Goal: Task Accomplishment & Management: Manage account settings

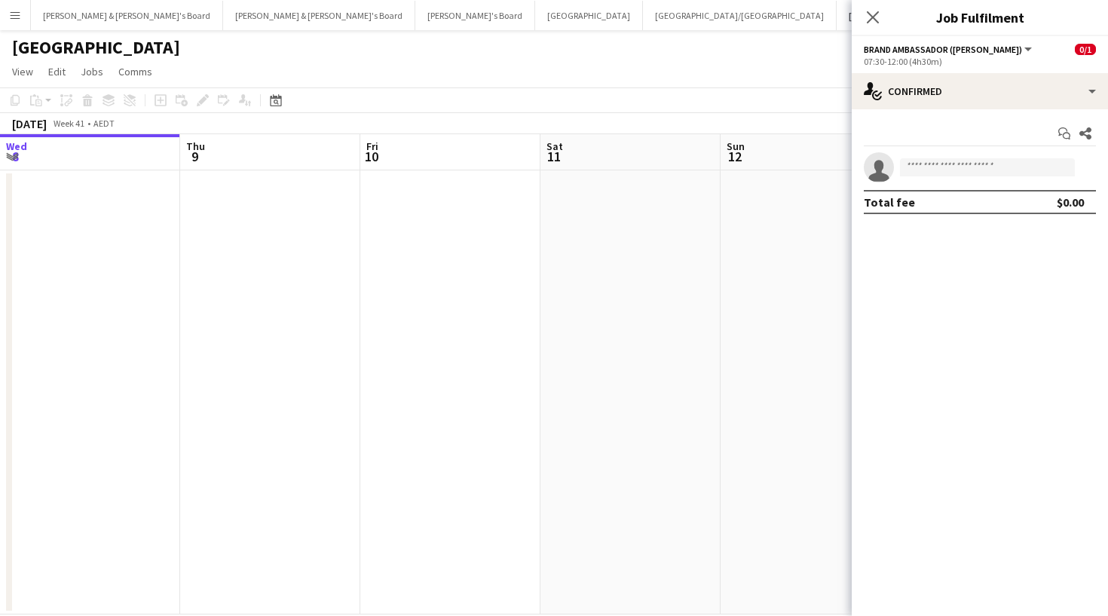
scroll to position [0, 533]
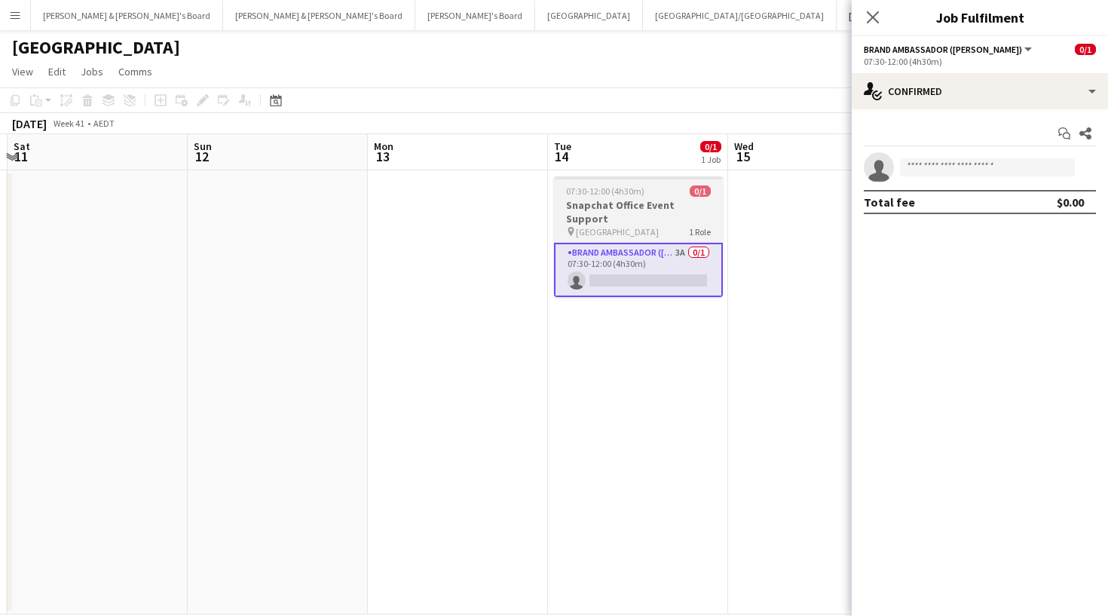
click at [604, 225] on div "pin Sydney 1 Role" at bounding box center [638, 231] width 169 height 12
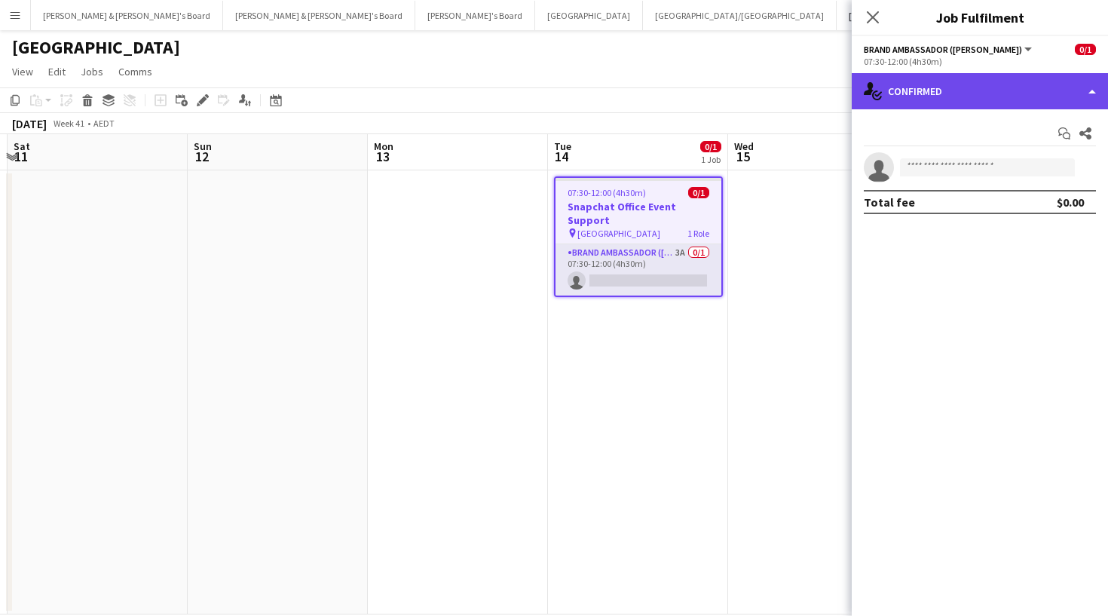
click at [999, 93] on div "single-neutral-actions-check-2 Confirmed" at bounding box center [980, 91] width 256 height 36
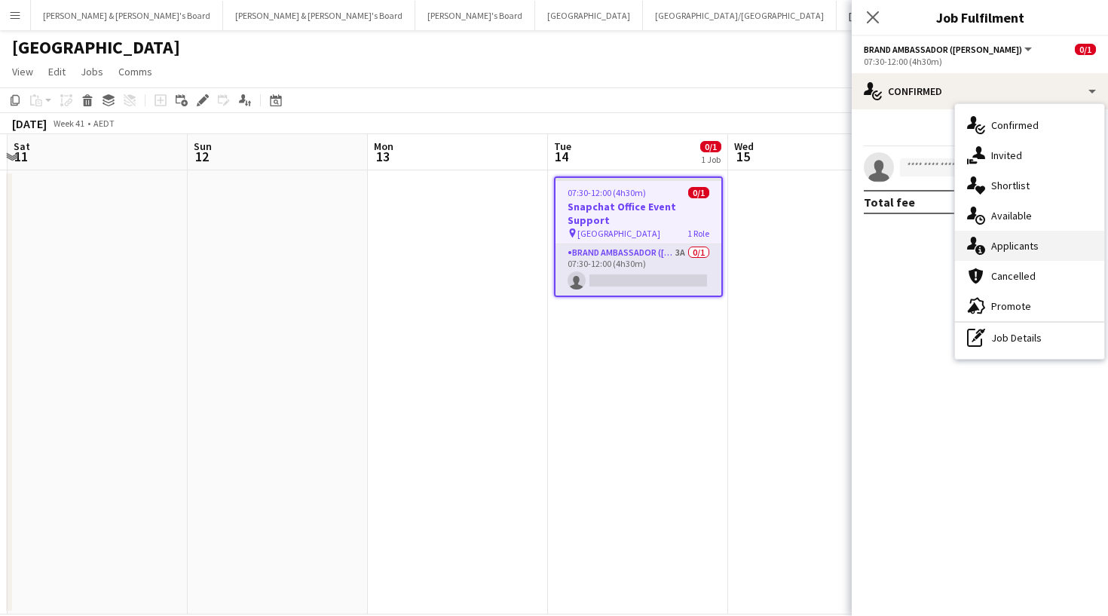
click at [1003, 249] on span "Applicants" at bounding box center [1014, 246] width 47 height 14
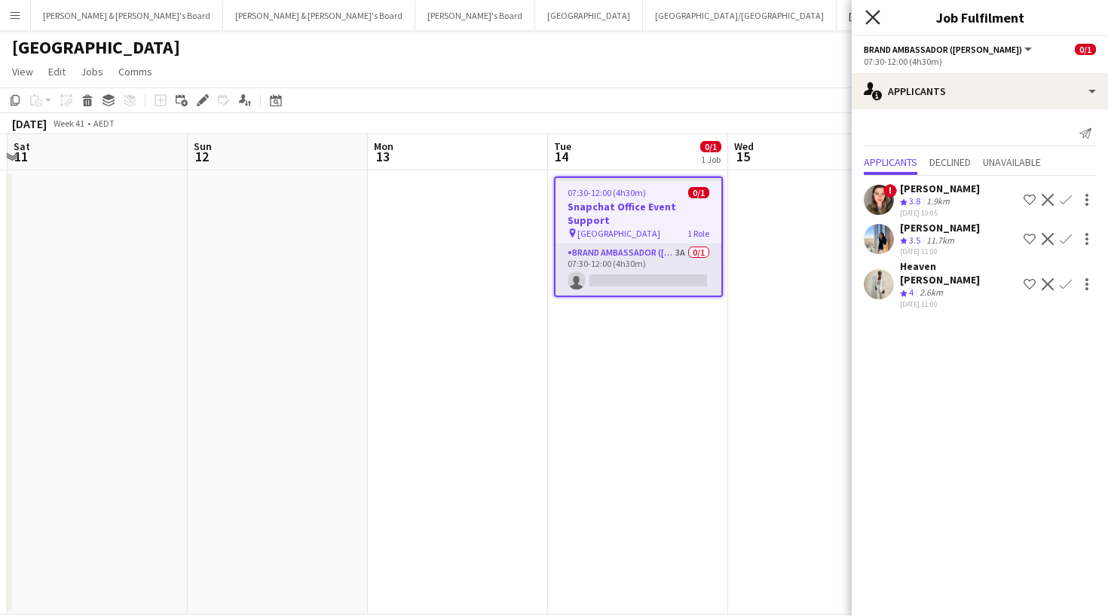
click at [868, 16] on icon "Close pop-in" at bounding box center [872, 17] width 14 height 14
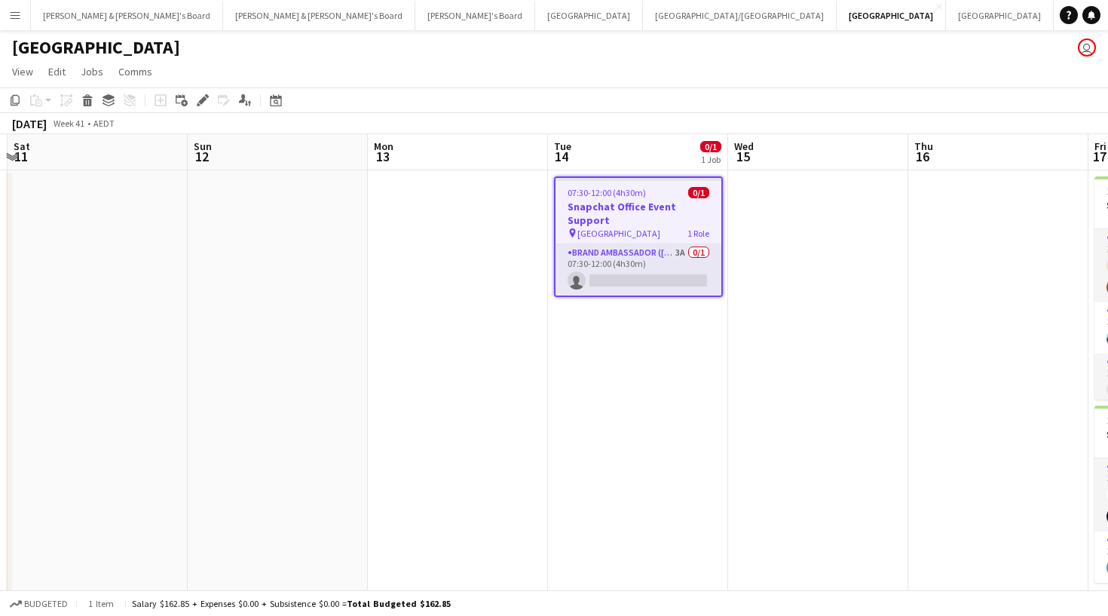
click at [757, 127] on div "[DATE] Week 41 • AEDT" at bounding box center [554, 123] width 1108 height 21
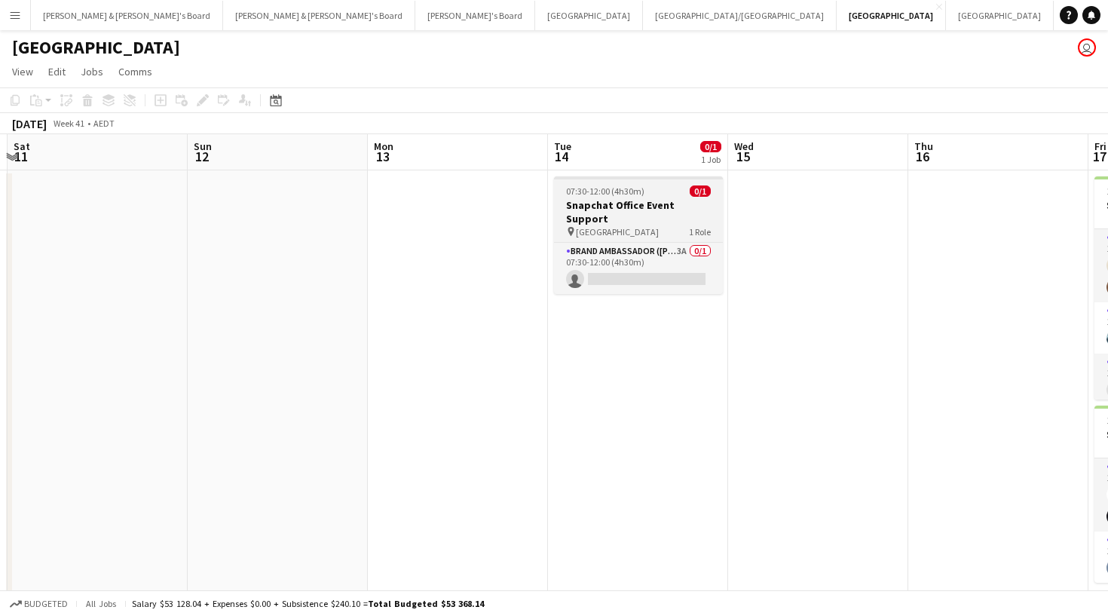
click at [592, 195] on span "07:30-12:00 (4h30m)" at bounding box center [605, 190] width 78 height 11
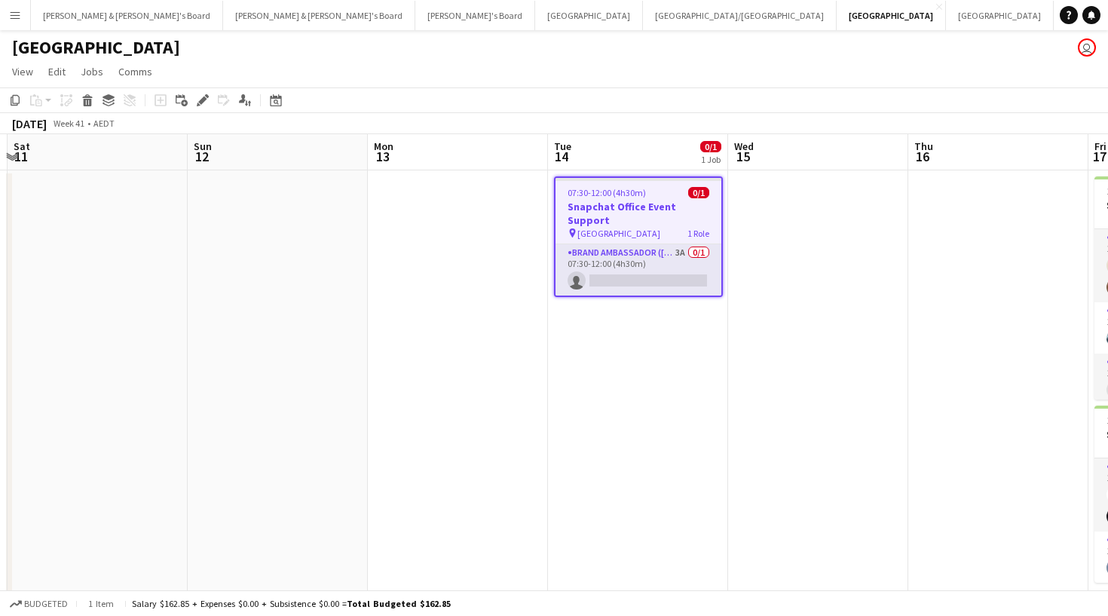
click at [642, 152] on app-board-header-date "Tue 14 0/1 1 Job" at bounding box center [638, 152] width 180 height 36
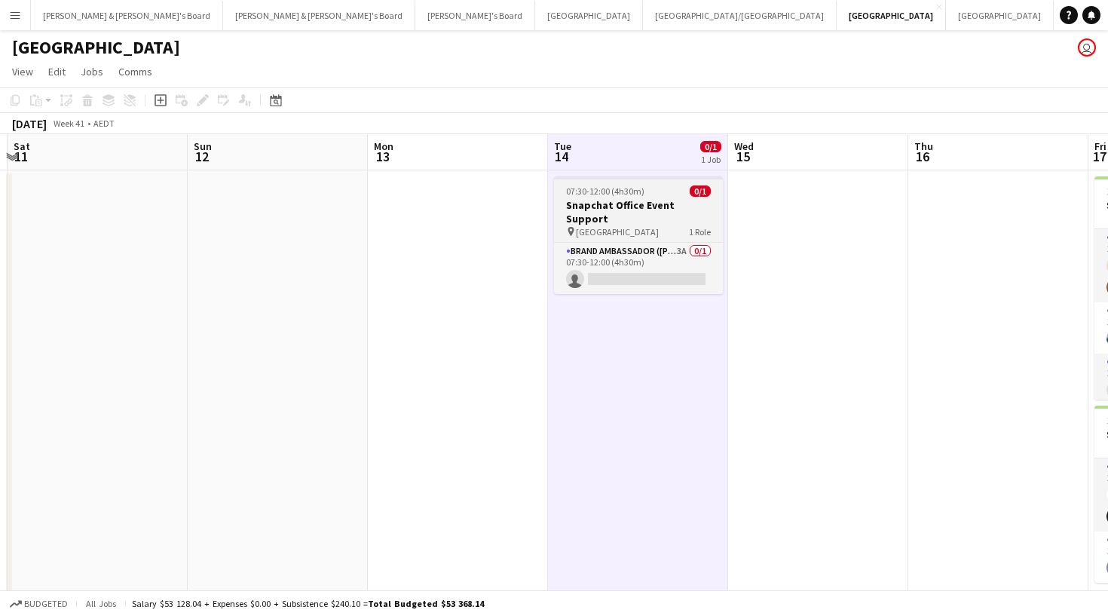
click at [650, 204] on h3 "Snapchat Office Event Support" at bounding box center [638, 211] width 169 height 27
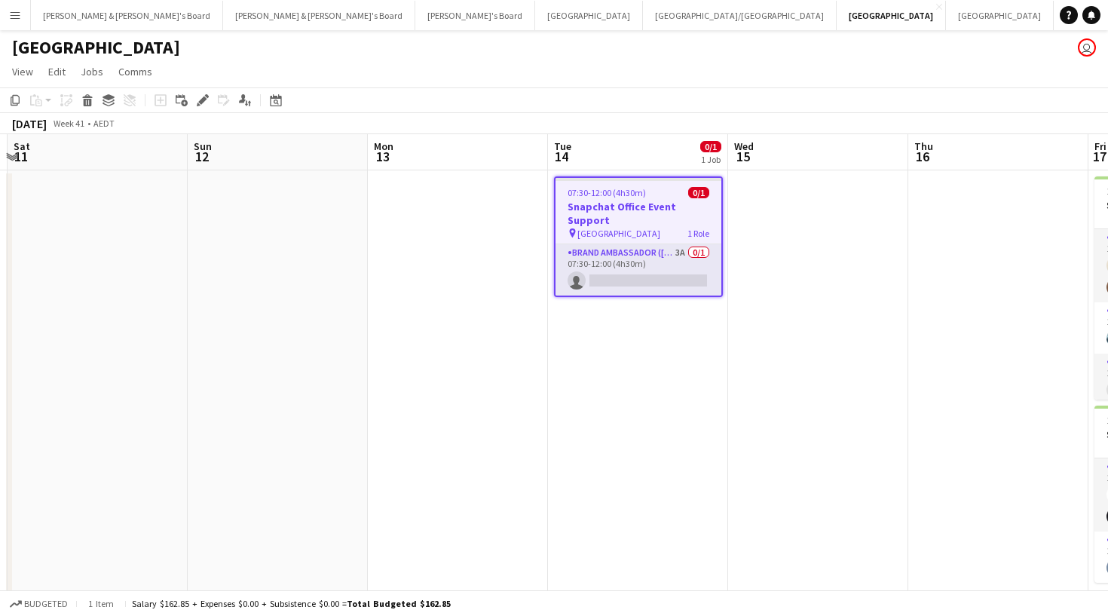
click at [655, 206] on h3 "Snapchat Office Event Support" at bounding box center [638, 213] width 166 height 27
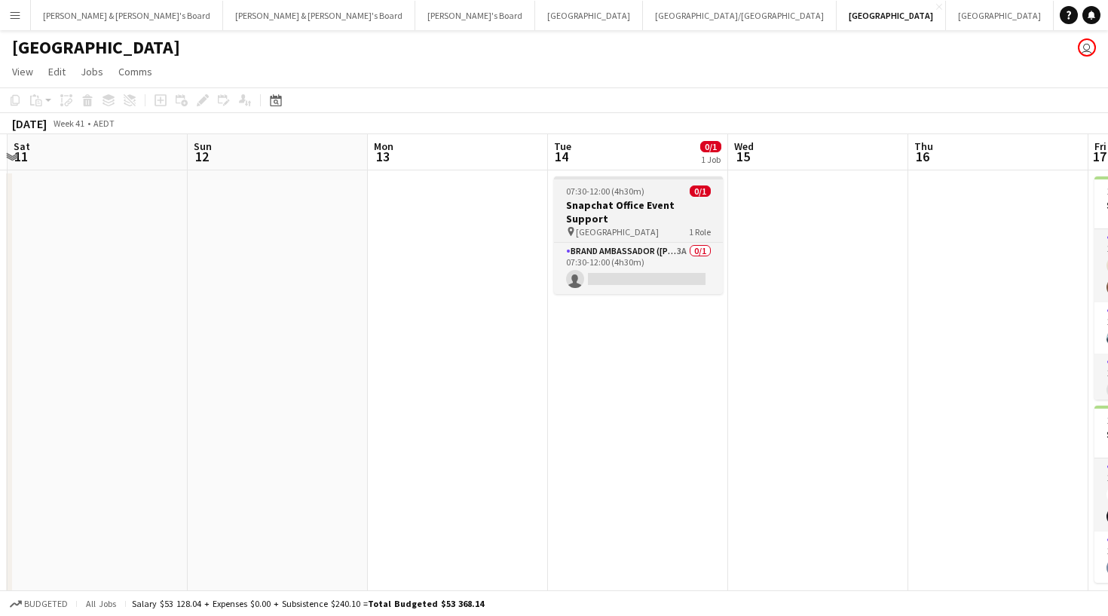
click at [655, 206] on h3 "Snapchat Office Event Support" at bounding box center [638, 211] width 169 height 27
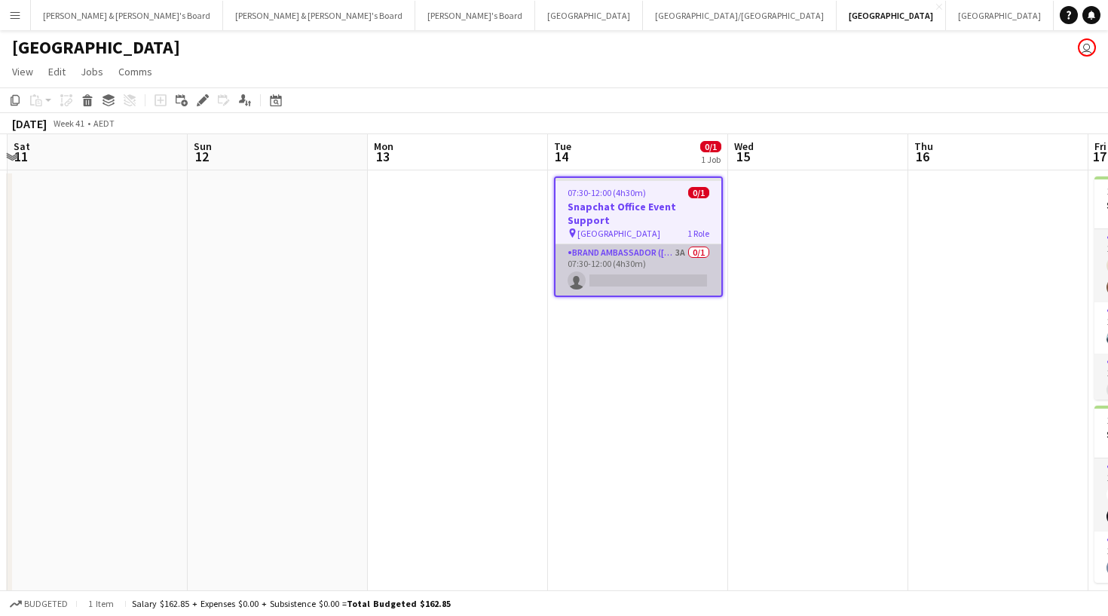
click at [613, 246] on app-card-role "Brand Ambassador (Mon - Fri) 3A 0/1 07:30-12:00 (4h30m) single-neutral-actions" at bounding box center [638, 269] width 166 height 51
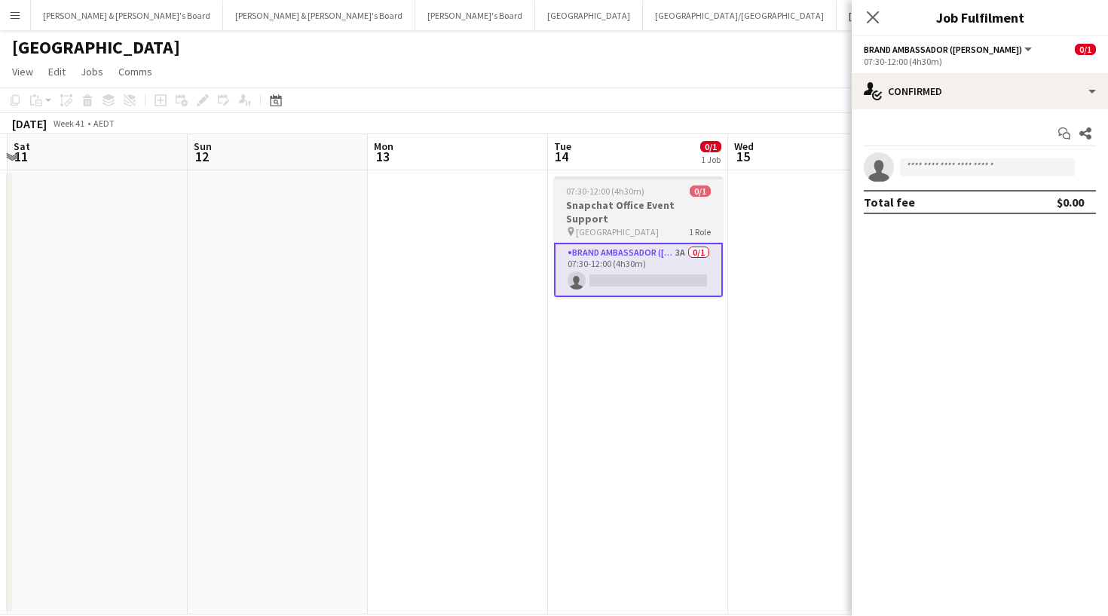
click at [619, 225] on div "pin Sydney 1 Role" at bounding box center [638, 231] width 169 height 12
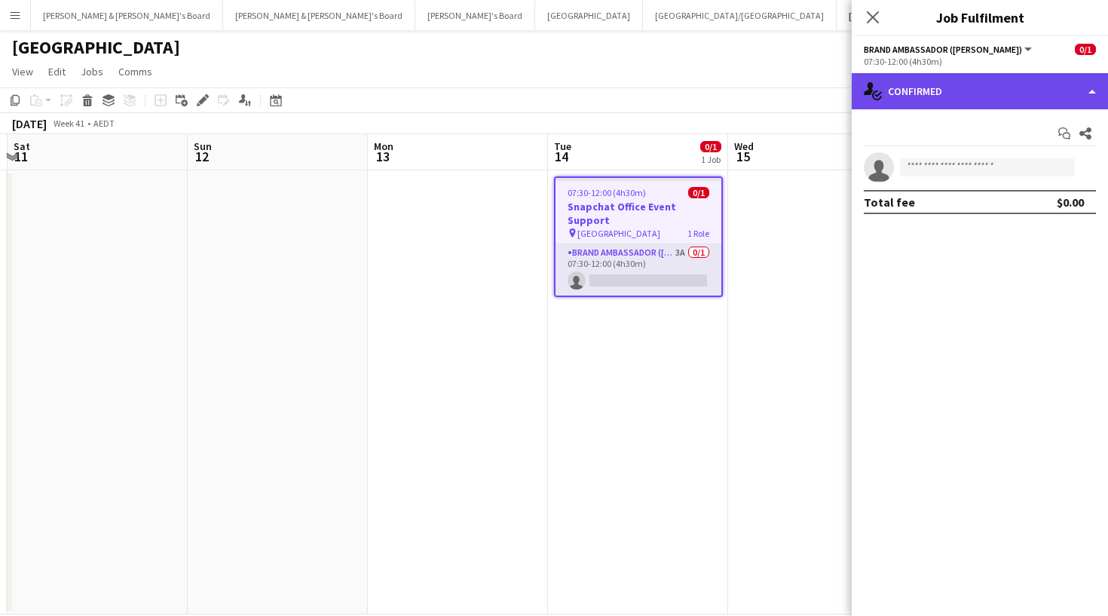
click at [1024, 95] on div "single-neutral-actions-check-2 Confirmed" at bounding box center [980, 91] width 256 height 36
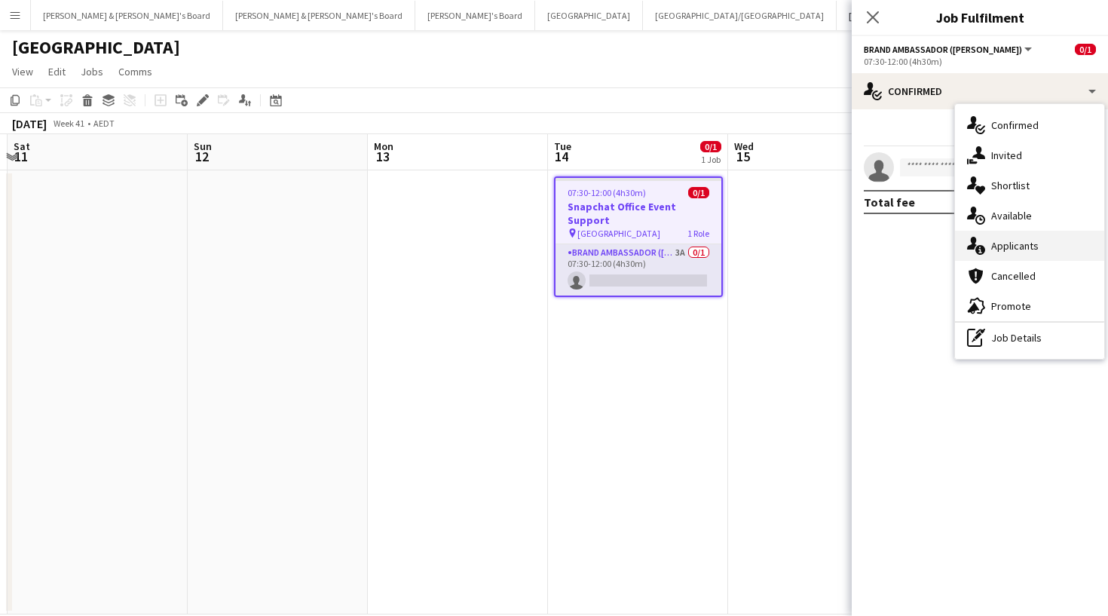
click at [1028, 248] on span "Applicants" at bounding box center [1014, 246] width 47 height 14
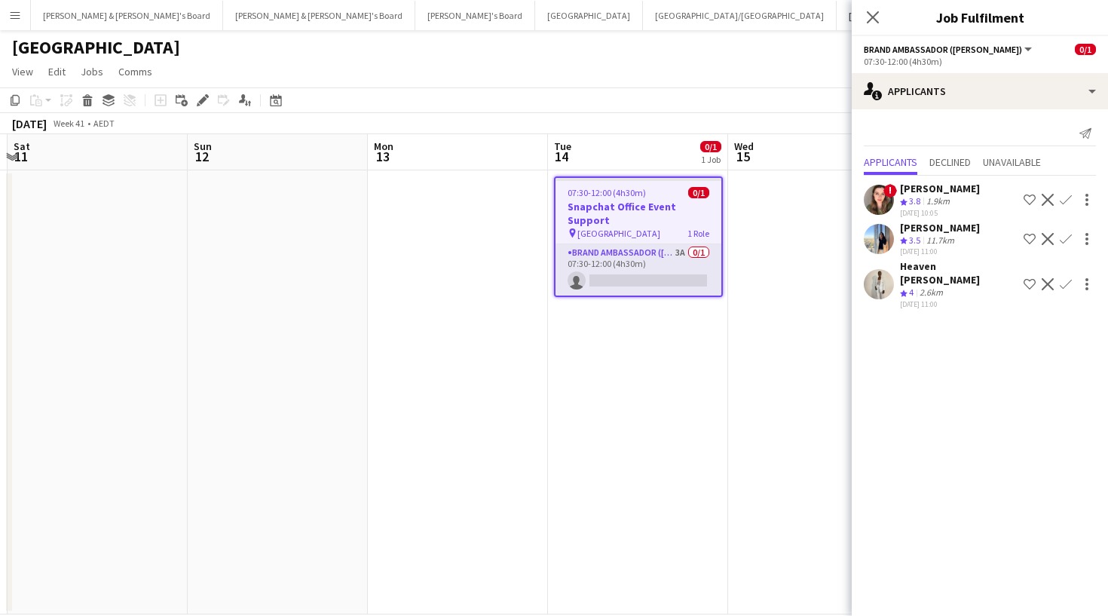
click at [923, 295] on div "! [PERSON_NAME] Crew rating 3.8 1.9km [DATE] 10:05 Shortlist crew Decline Confi…" at bounding box center [980, 244] width 256 height 136
click at [577, 73] on app-page-menu "View Day view expanded Day view collapsed Month view Date picker Jump to [DATE]…" at bounding box center [554, 73] width 1108 height 29
